Goal: Task Accomplishment & Management: Manage account settings

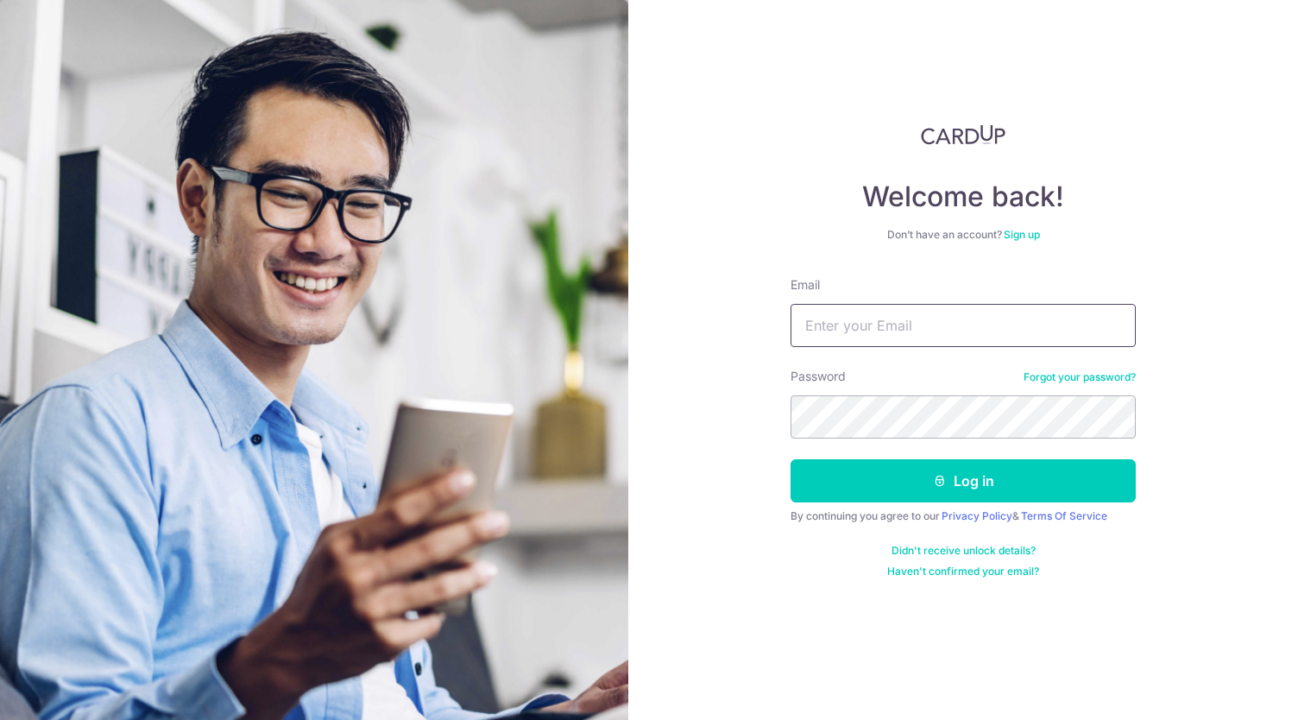
click at [865, 312] on input "Email" at bounding box center [962, 325] width 345 height 43
type input "[EMAIL_ADDRESS][DOMAIN_NAME]"
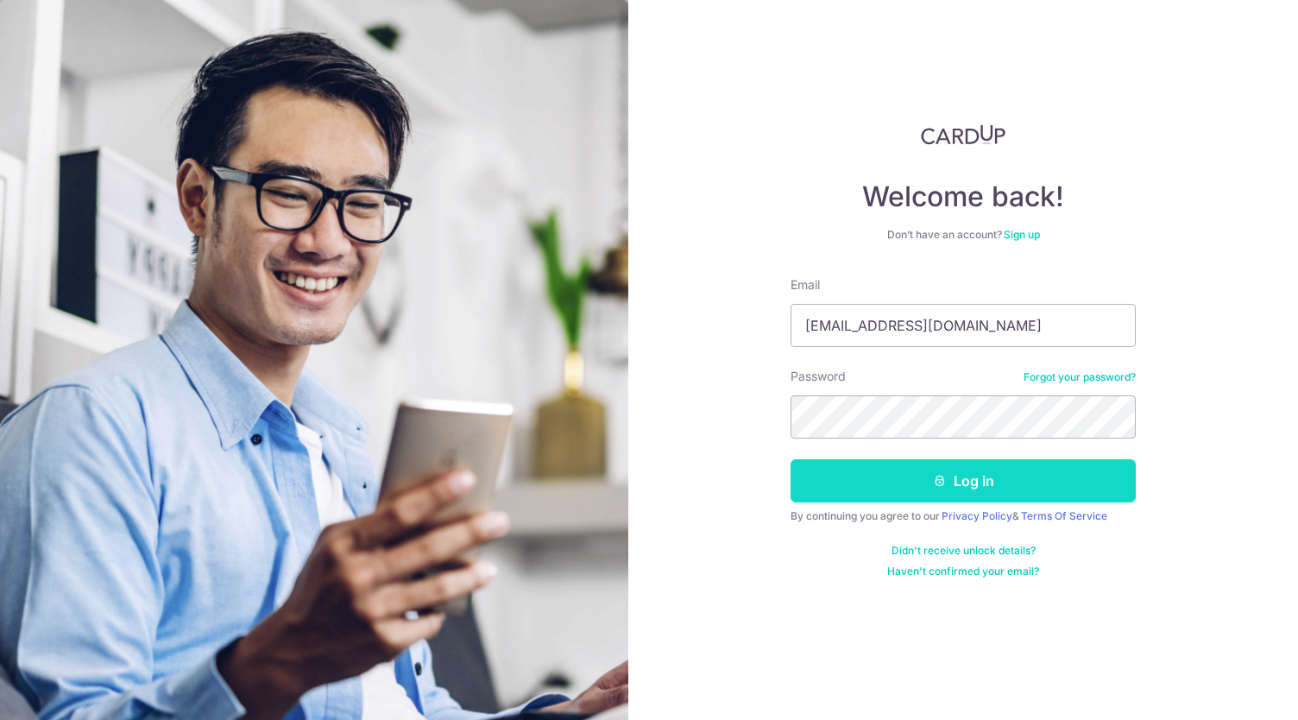
click at [987, 479] on button "Log in" at bounding box center [962, 480] width 345 height 43
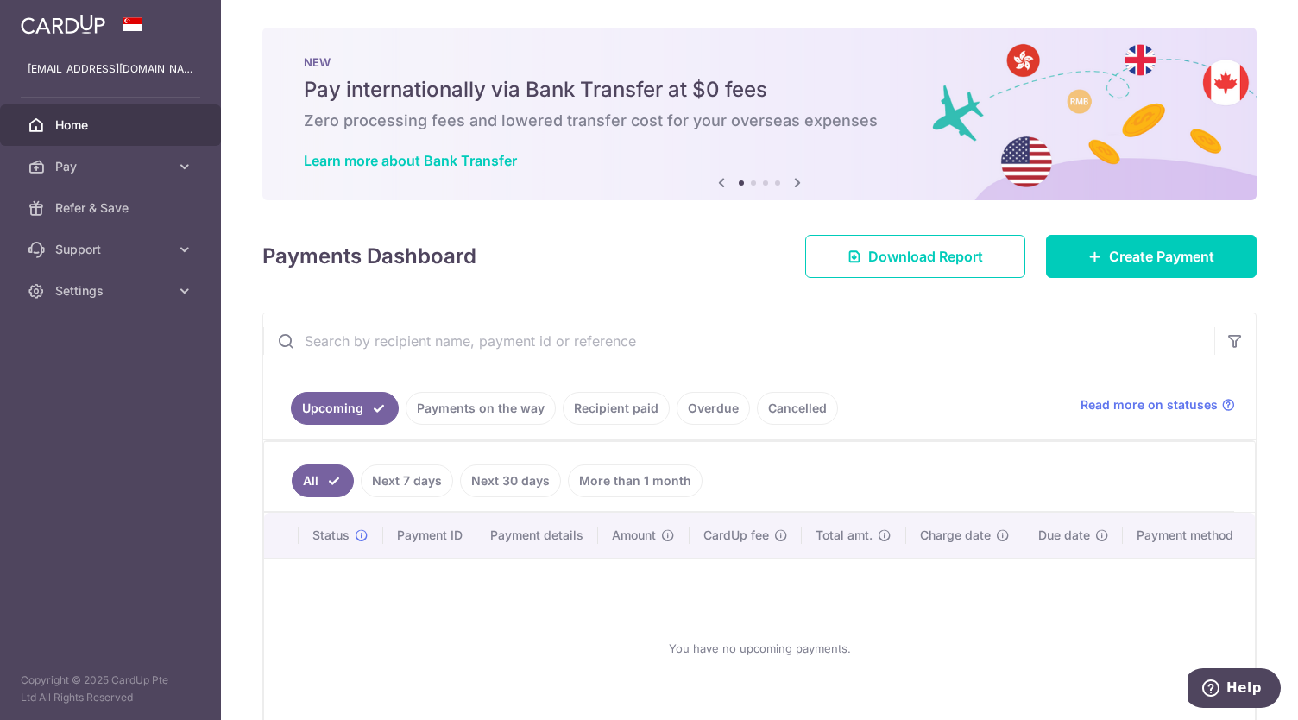
click at [621, 485] on link "More than 1 month" at bounding box center [635, 480] width 135 height 33
click at [516, 476] on link "Next 30 days" at bounding box center [486, 480] width 101 height 33
click at [610, 394] on link "Recipient paid" at bounding box center [616, 408] width 107 height 33
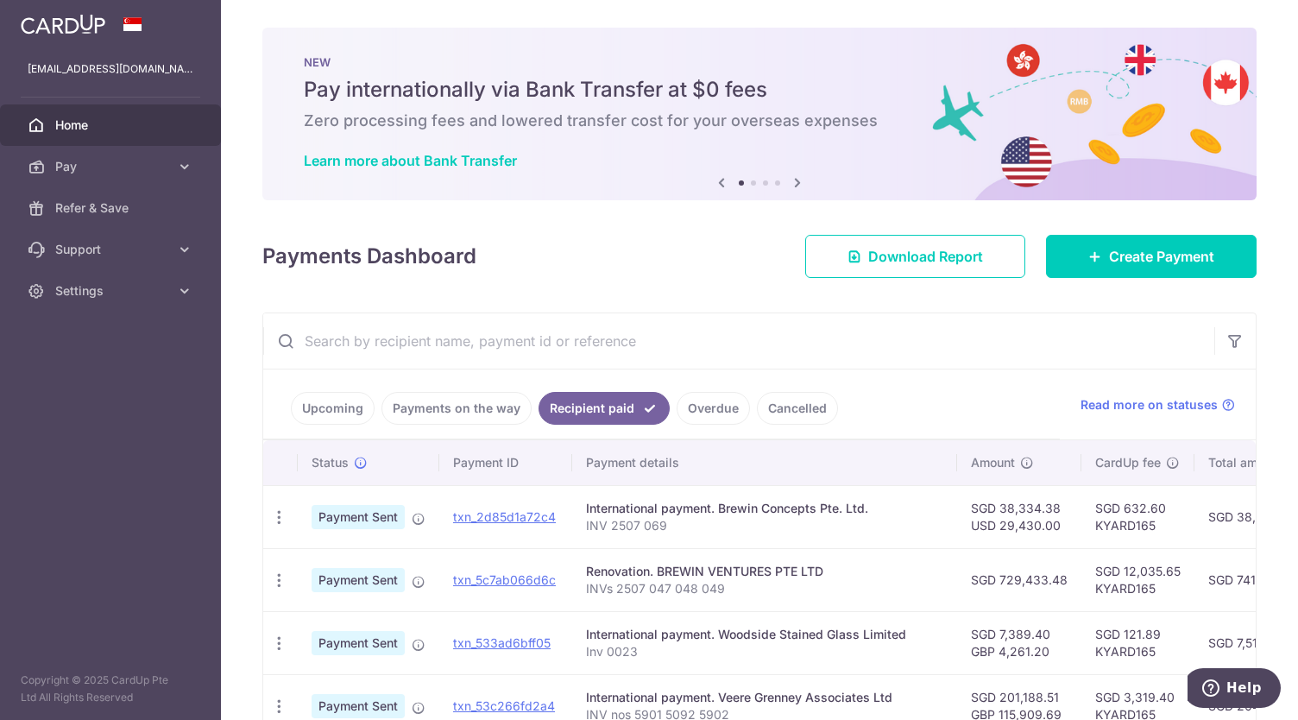
click at [476, 400] on link "Payments on the way" at bounding box center [456, 408] width 150 height 33
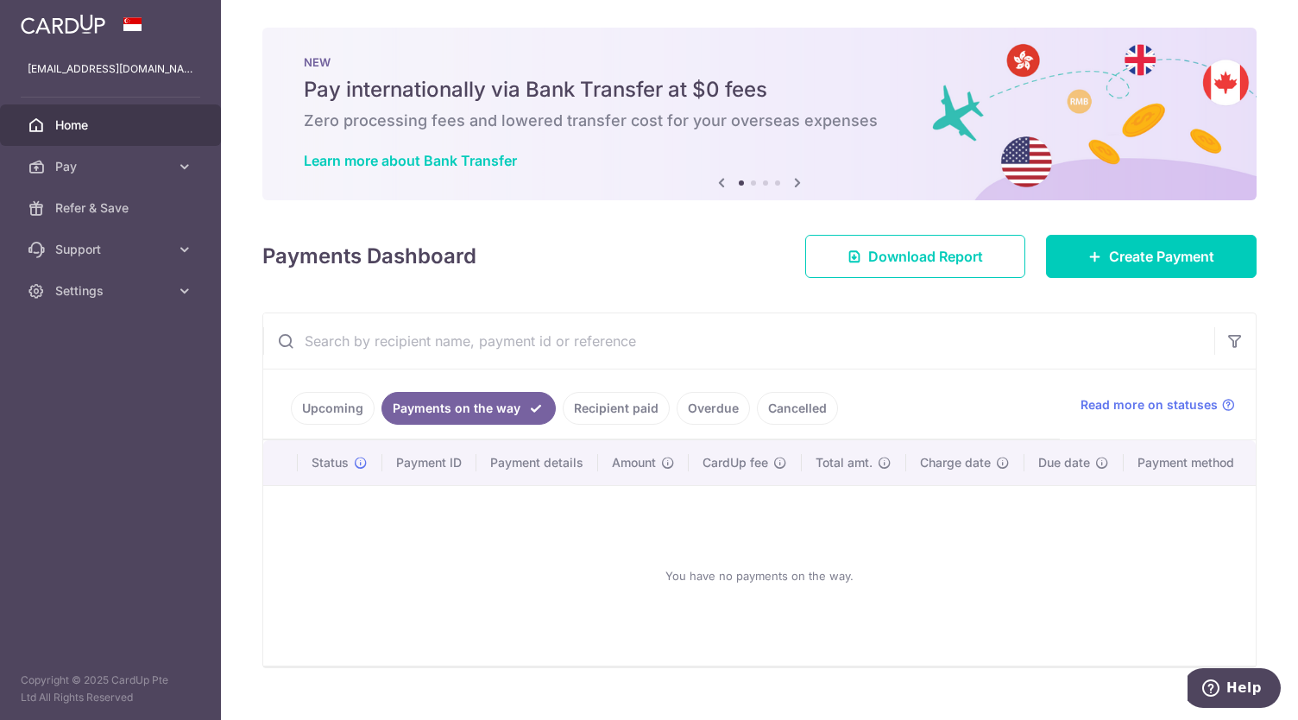
click at [337, 401] on link "Upcoming" at bounding box center [333, 408] width 84 height 33
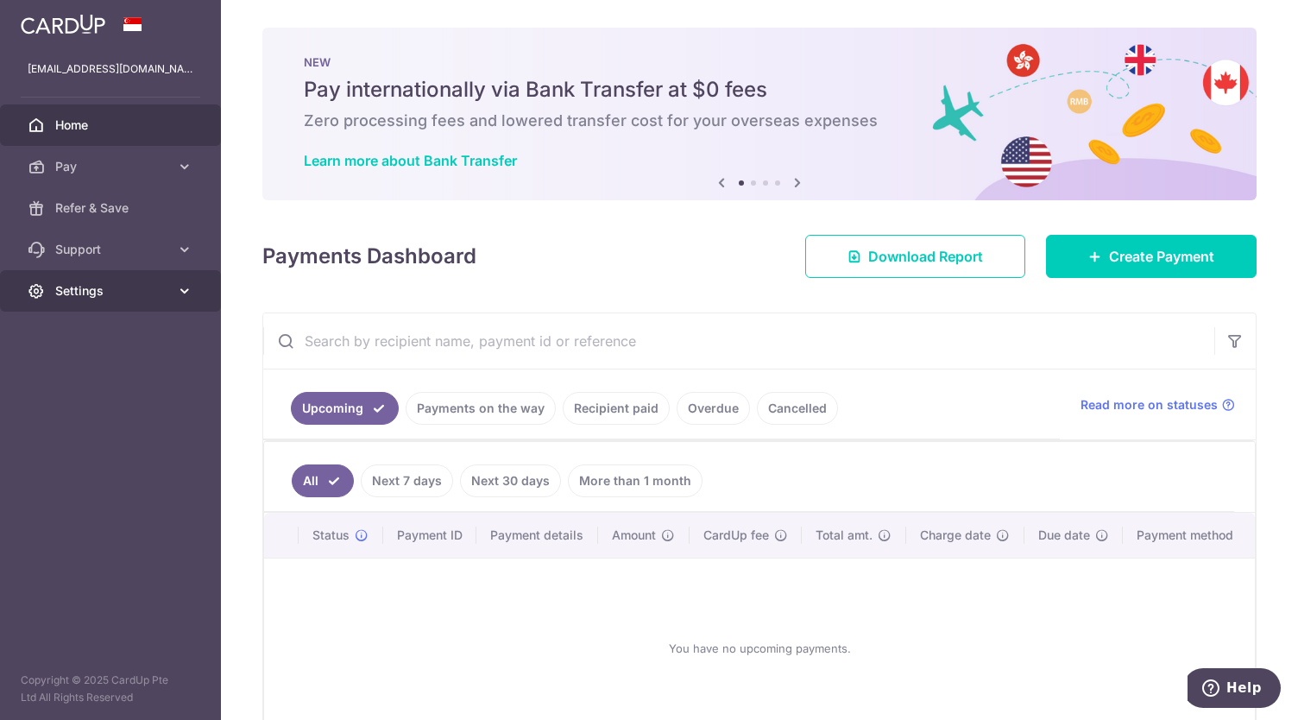
drag, startPoint x: 57, startPoint y: 284, endPoint x: 66, endPoint y: 298, distance: 16.3
click at [60, 284] on span "Settings" at bounding box center [112, 290] width 114 height 17
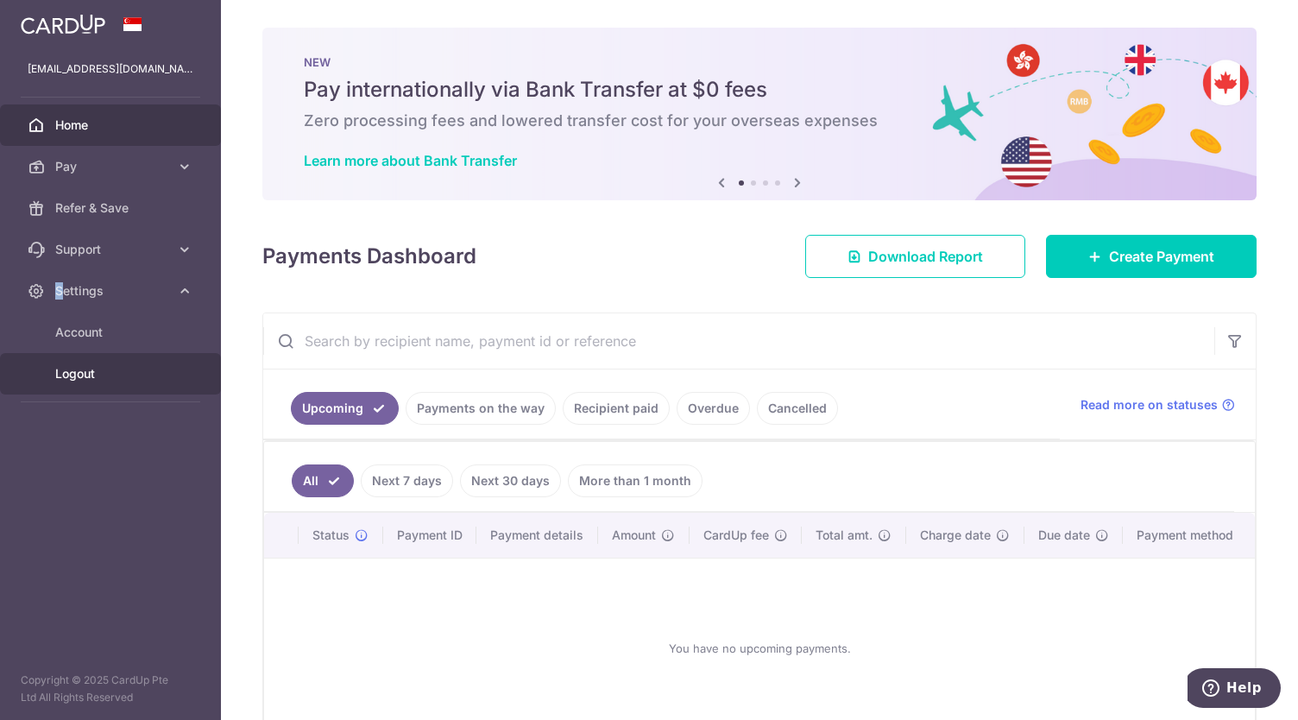
click at [71, 375] on span "Logout" at bounding box center [112, 373] width 114 height 17
